Goal: Information Seeking & Learning: Learn about a topic

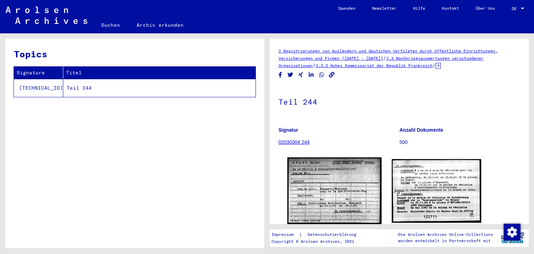
click at [333, 184] on img at bounding box center [335, 191] width 94 height 67
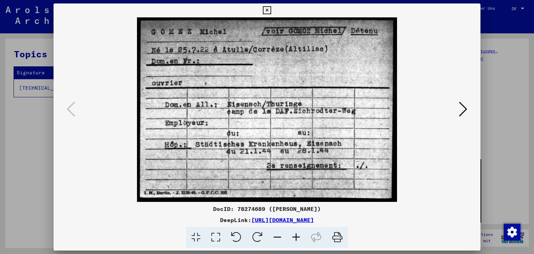
click at [131, 80] on img at bounding box center [267, 109] width 380 height 185
click at [464, 114] on icon at bounding box center [463, 109] width 8 height 17
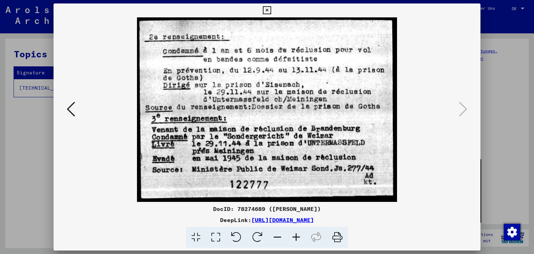
click at [271, 8] on icon at bounding box center [267, 10] width 8 height 8
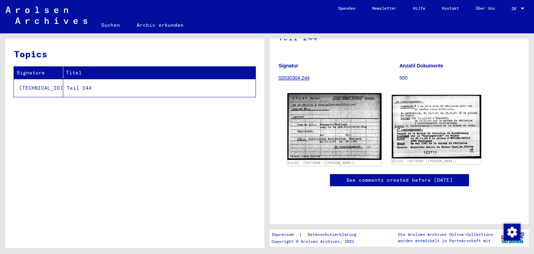
scroll to position [38, 0]
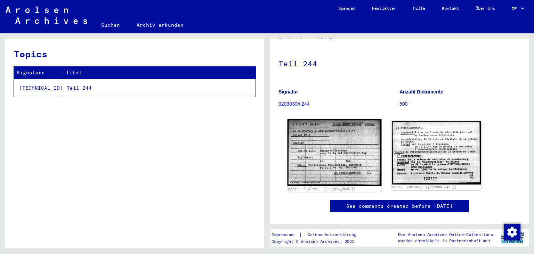
click at [364, 149] on img at bounding box center [335, 152] width 94 height 67
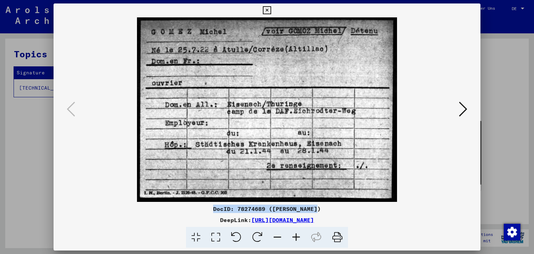
drag, startPoint x: 217, startPoint y: 208, endPoint x: 325, endPoint y: 208, distance: 107.8
click at [325, 208] on div "DocID: 78274689 ([PERSON_NAME])" at bounding box center [268, 209] width 428 height 8
copy div "DocID: 78274689 ([PERSON_NAME])"
click at [98, 140] on img at bounding box center [267, 109] width 380 height 185
click at [207, 159] on img at bounding box center [267, 109] width 380 height 185
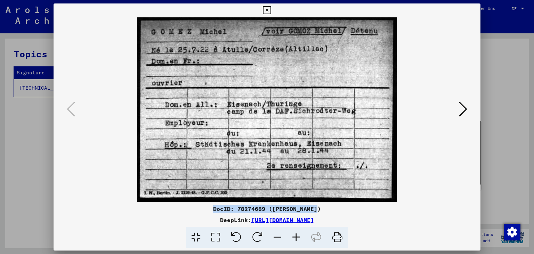
click at [232, 149] on img at bounding box center [267, 109] width 380 height 185
click at [197, 142] on img at bounding box center [267, 109] width 380 height 185
click at [222, 172] on img at bounding box center [267, 109] width 380 height 185
click at [216, 153] on img at bounding box center [267, 109] width 380 height 185
click at [459, 112] on button at bounding box center [463, 110] width 13 height 20
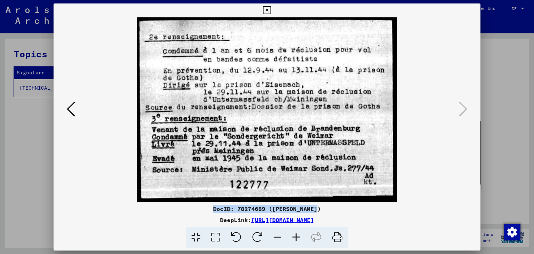
click at [68, 110] on icon at bounding box center [71, 109] width 8 height 17
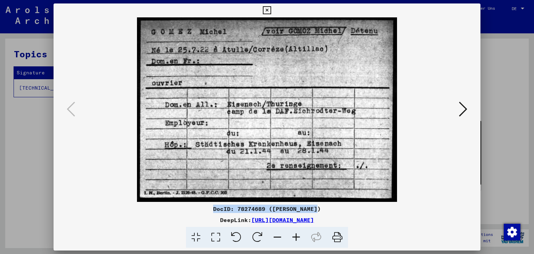
click at [271, 12] on icon at bounding box center [267, 10] width 8 height 8
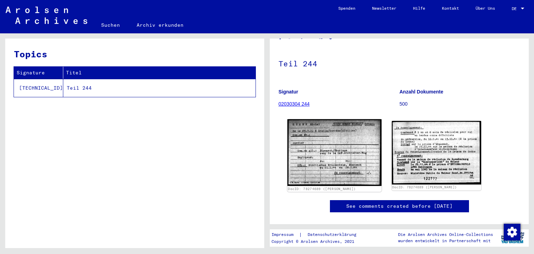
click at [299, 161] on img at bounding box center [335, 152] width 94 height 67
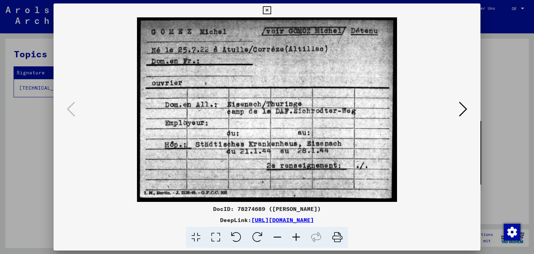
click at [464, 105] on icon at bounding box center [463, 109] width 8 height 17
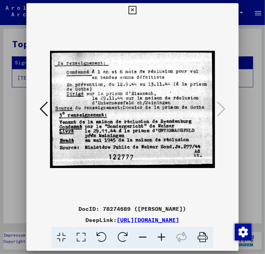
click at [137, 6] on icon at bounding box center [133, 10] width 8 height 8
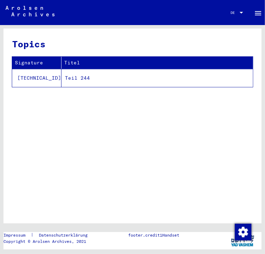
click at [150, 144] on div "Topics Signature Titel [TECHNICAL_ID] Teil 244" at bounding box center [132, 126] width 258 height 195
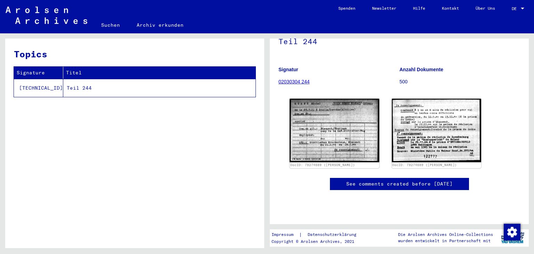
scroll to position [0, 0]
